Goal: Navigation & Orientation: Find specific page/section

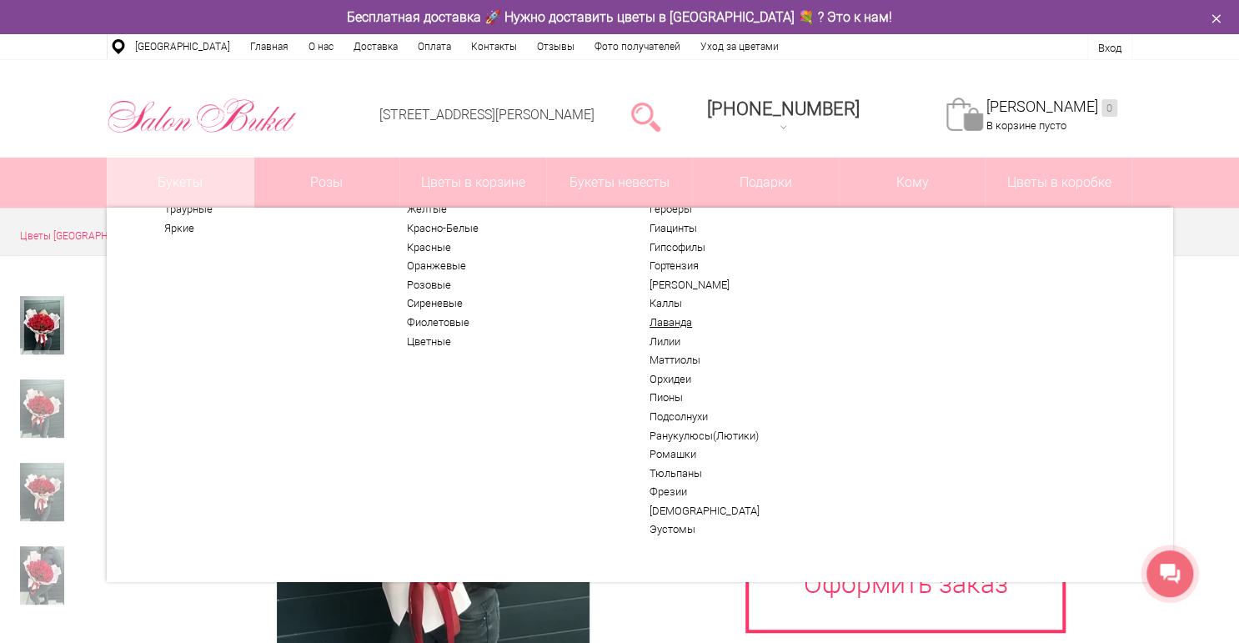
scroll to position [88, 0]
click at [668, 525] on link "Эустомы" at bounding box center [752, 527] width 205 height 13
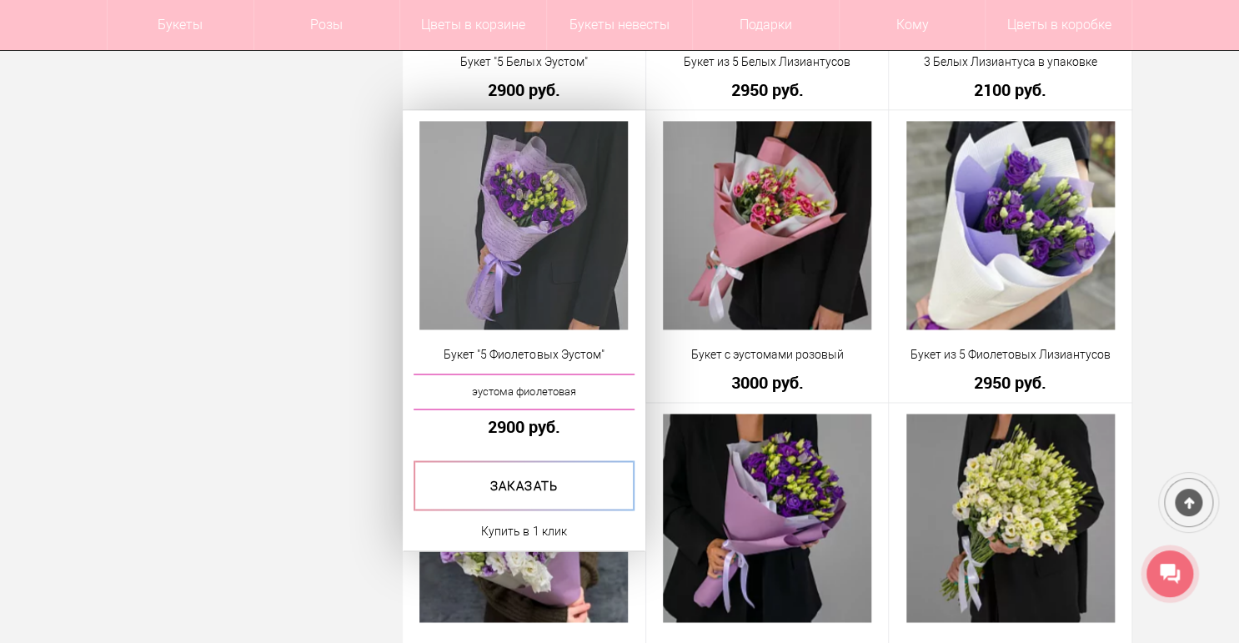
scroll to position [1068, 0]
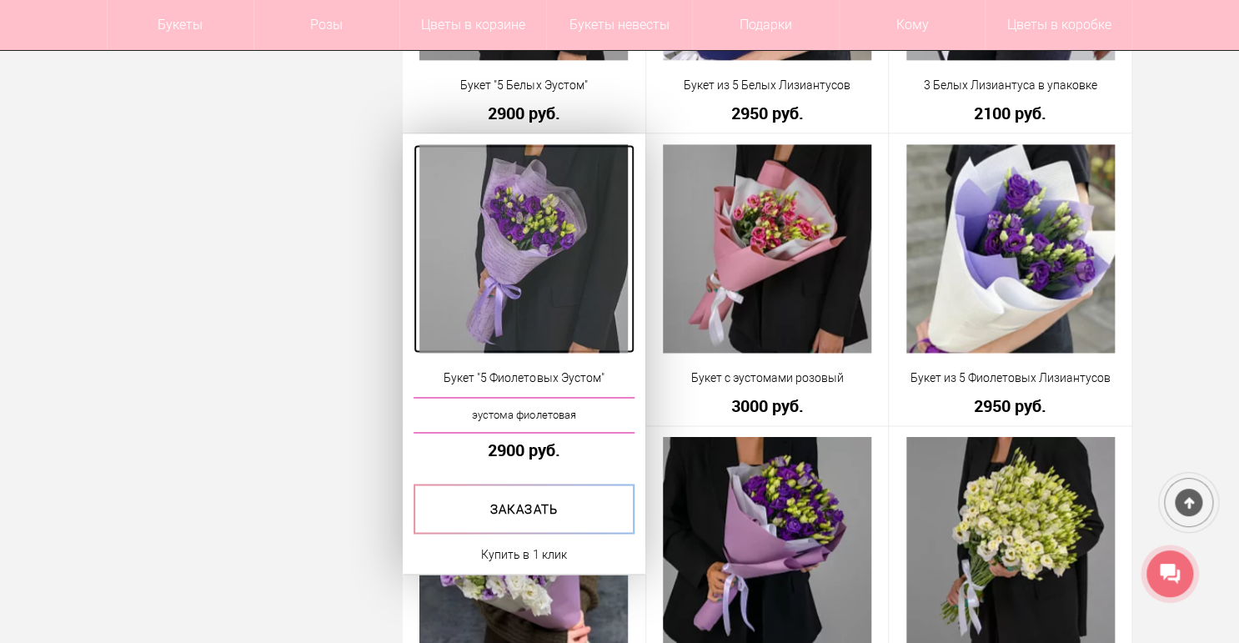
click at [570, 339] on img at bounding box center [523, 248] width 208 height 208
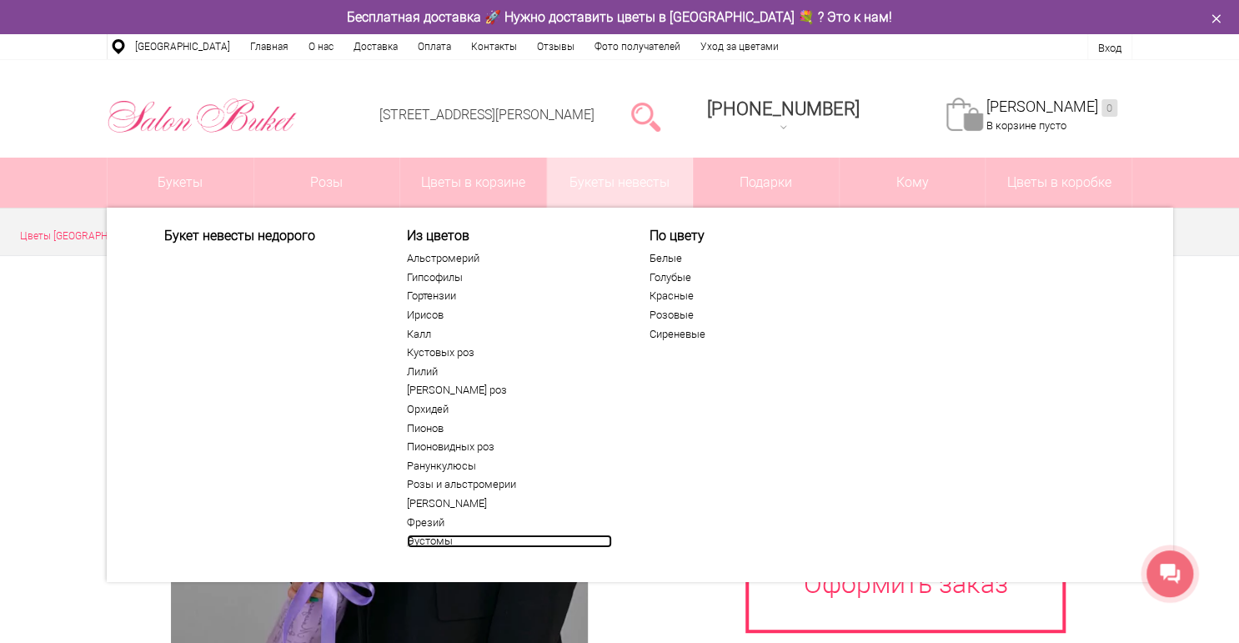
click at [433, 542] on link "Эустомы" at bounding box center [509, 541] width 205 height 13
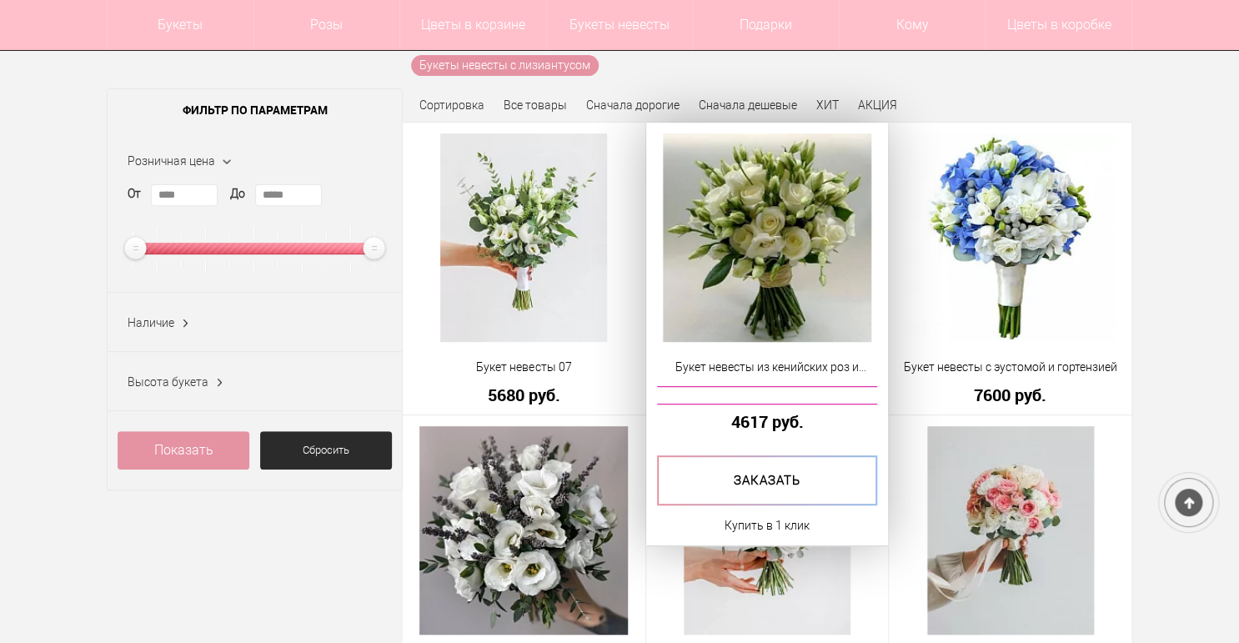
scroll to position [200, 0]
